Goal: Check status: Check status

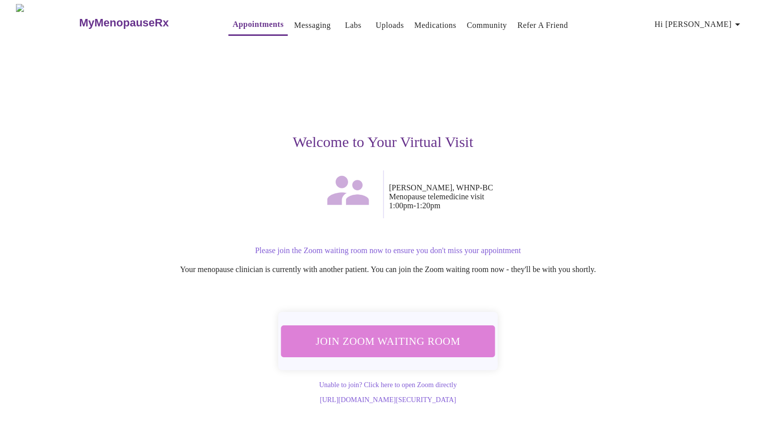
click at [409, 340] on span "Join Zoom Waiting Room" at bounding box center [387, 341] width 187 height 18
